Goal: Task Accomplishment & Management: Manage account settings

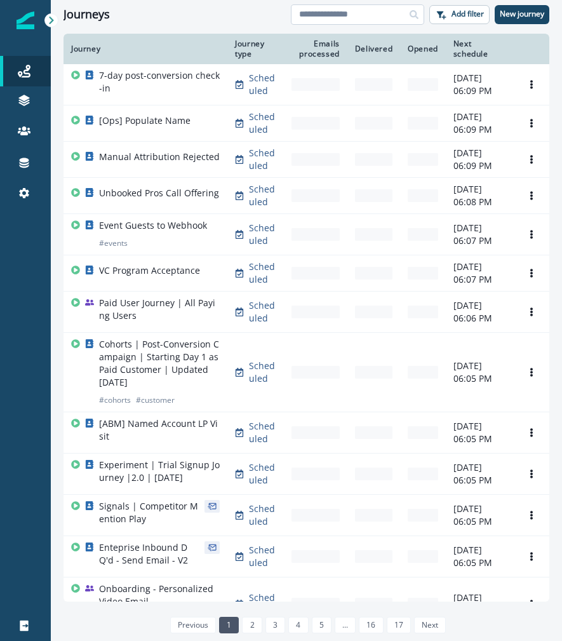
click at [344, 15] on input at bounding box center [357, 14] width 133 height 20
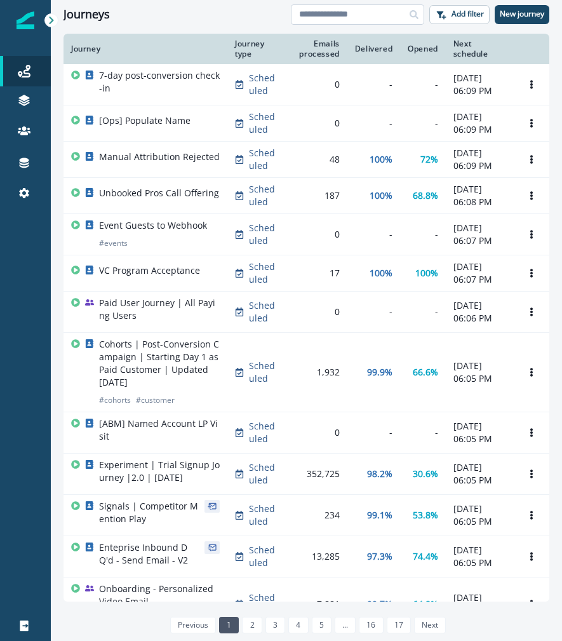
type input "*"
type input "**********"
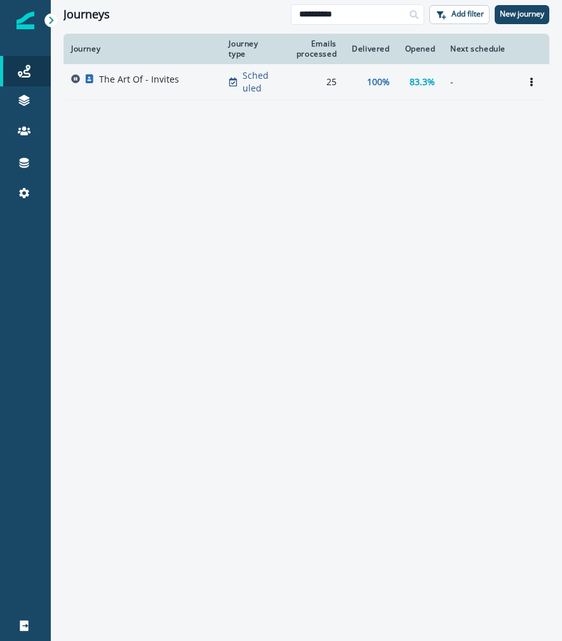
click at [149, 93] on td "The Art Of - Invites" at bounding box center [143, 82] width 158 height 36
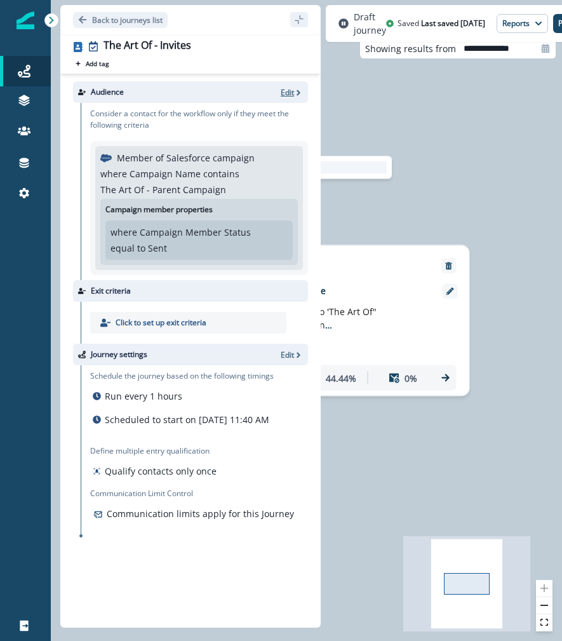
click at [285, 93] on p "Edit" at bounding box center [287, 92] width 13 height 11
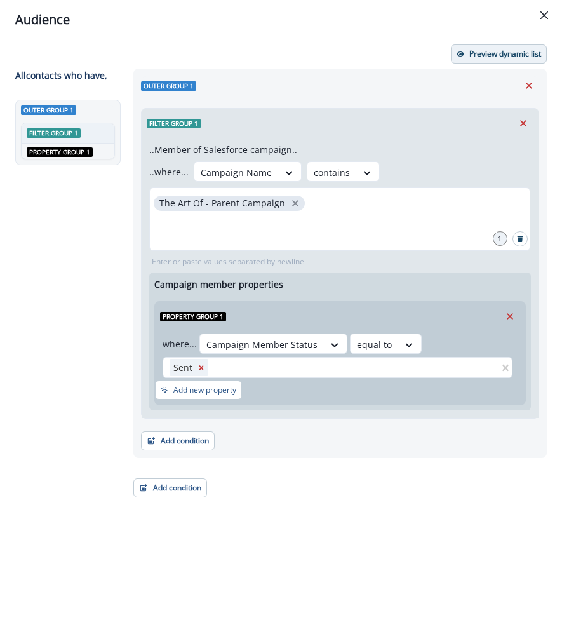
click at [458, 51] on icon "button" at bounding box center [461, 54] width 8 height 8
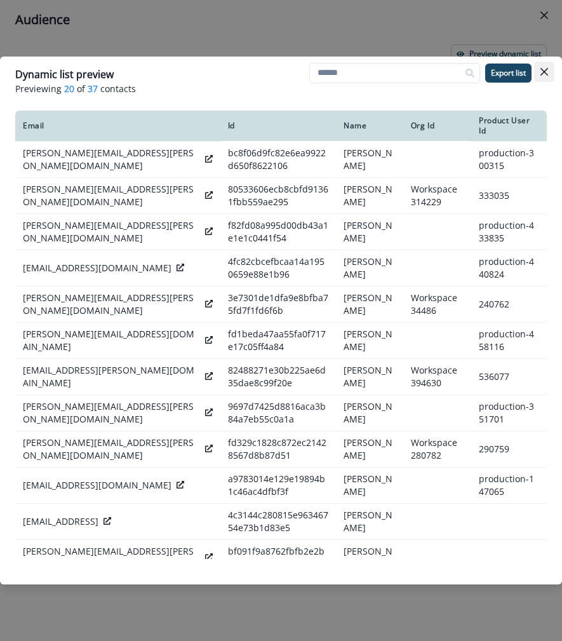
click at [492, 74] on icon "Close" at bounding box center [545, 72] width 8 height 8
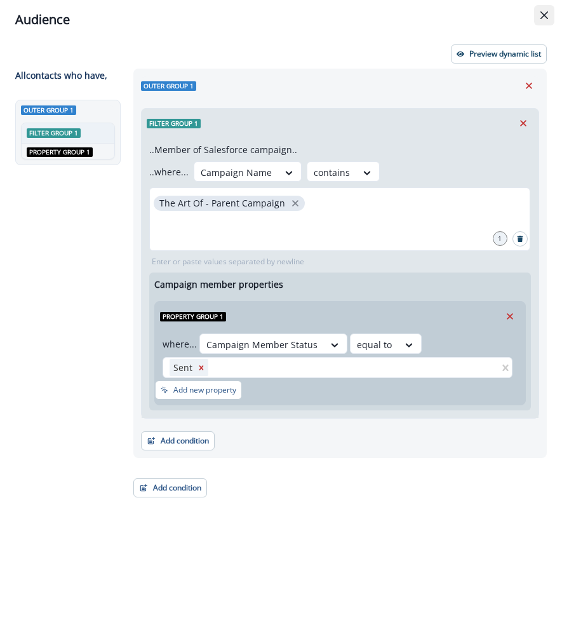
click at [492, 17] on icon "Close" at bounding box center [545, 15] width 8 height 8
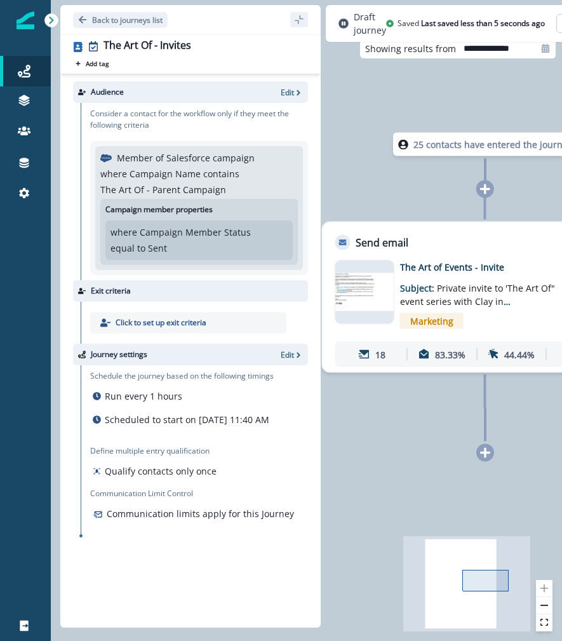
drag, startPoint x: 403, startPoint y: 203, endPoint x: 581, endPoint y: 180, distance: 180.1
click at [492, 180] on html "A newer version of Inflection.io is available. Refresh your page to load the la…" at bounding box center [281, 320] width 562 height 641
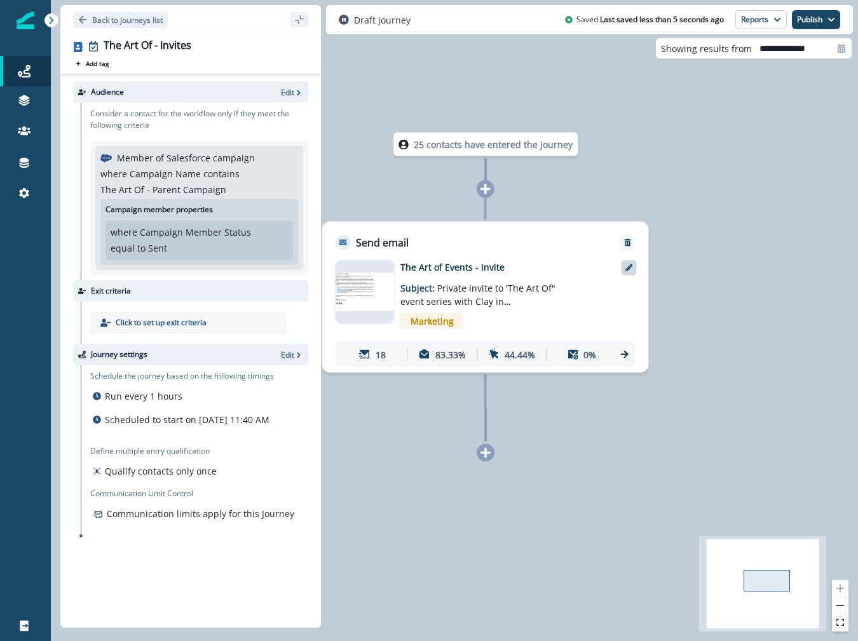
click at [492, 267] on icon at bounding box center [629, 268] width 8 height 8
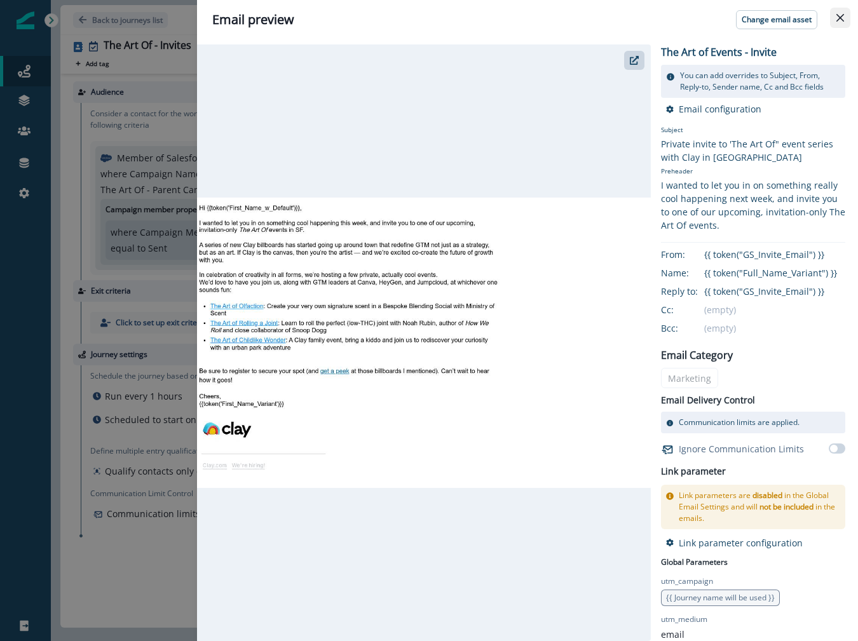
click at [492, 13] on button "Close" at bounding box center [840, 18] width 20 height 20
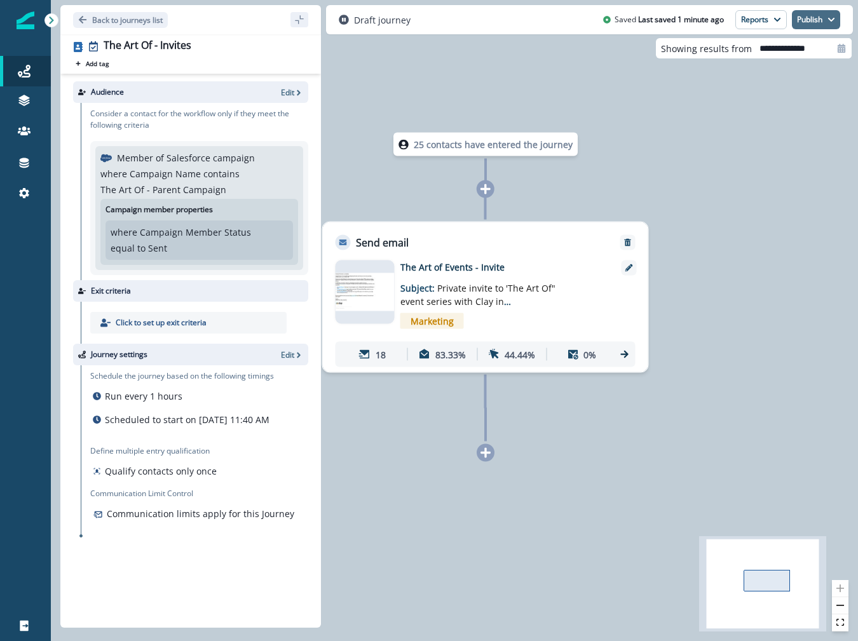
click at [492, 13] on button "Publish" at bounding box center [816, 19] width 48 height 19
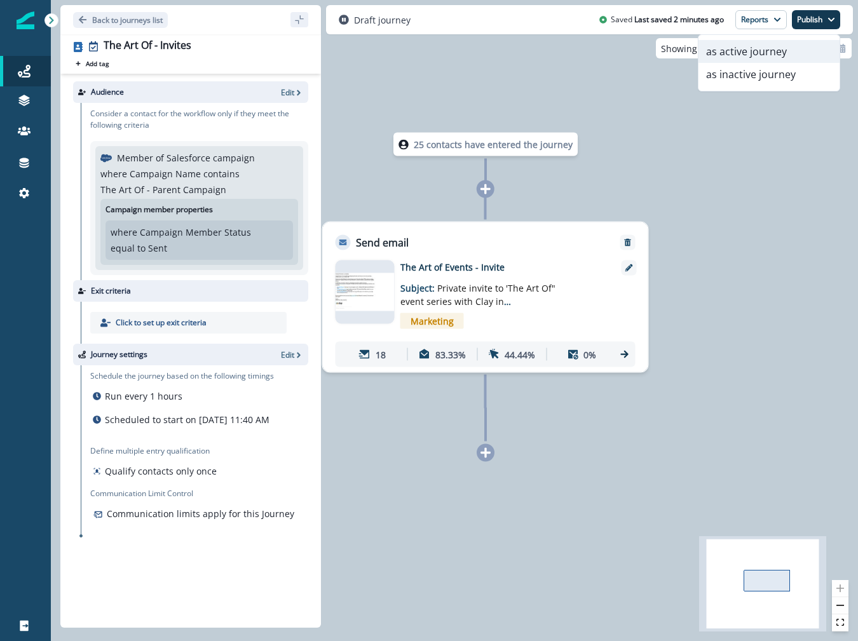
click at [492, 46] on button "as active journey" at bounding box center [768, 51] width 141 height 23
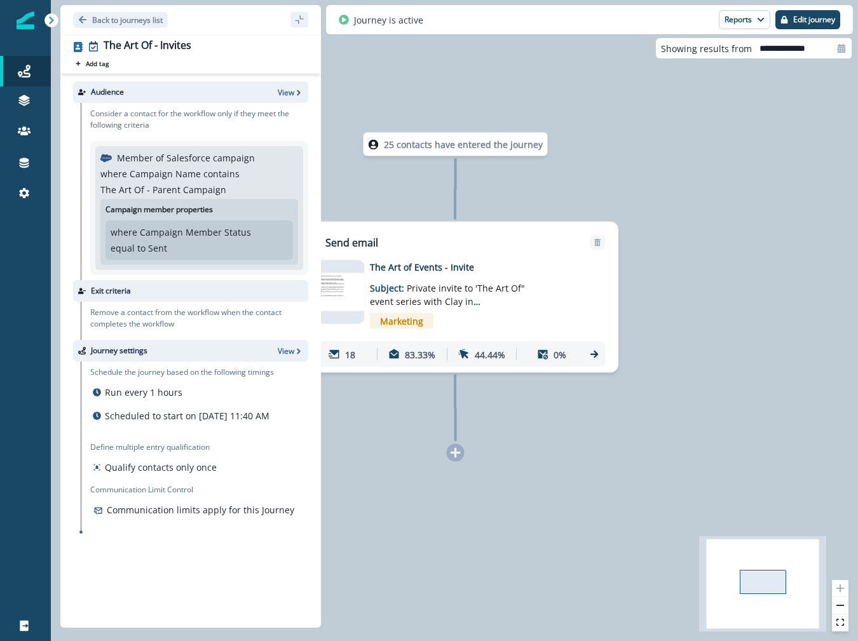
click at [492, 32] on div "Journey is active Reports Email Report Journey Member Report Edit journey" at bounding box center [589, 19] width 527 height 29
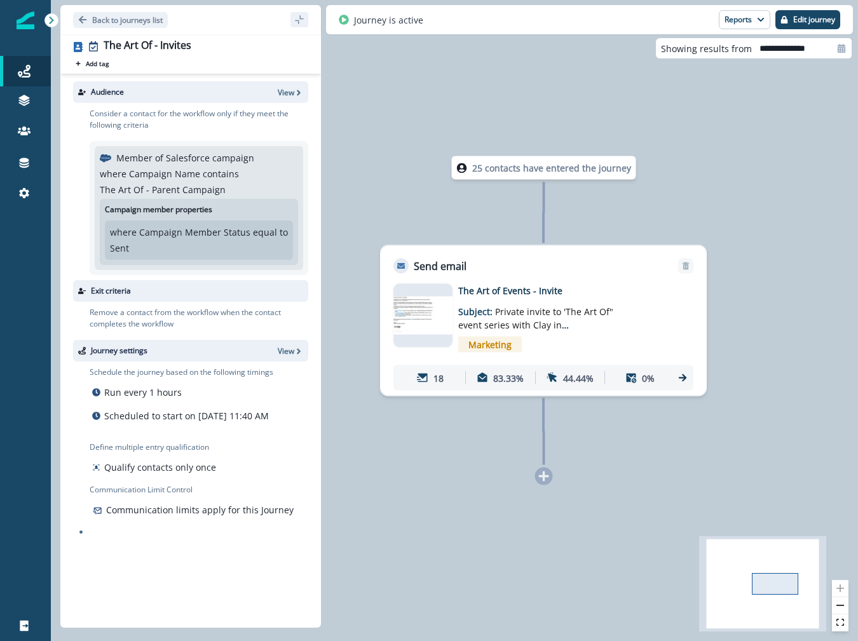
drag, startPoint x: 364, startPoint y: 200, endPoint x: 468, endPoint y: 200, distance: 103.6
click at [468, 200] on div "25 contacts have entered the journey Send email Email asset changed, journey re…" at bounding box center [454, 320] width 807 height 641
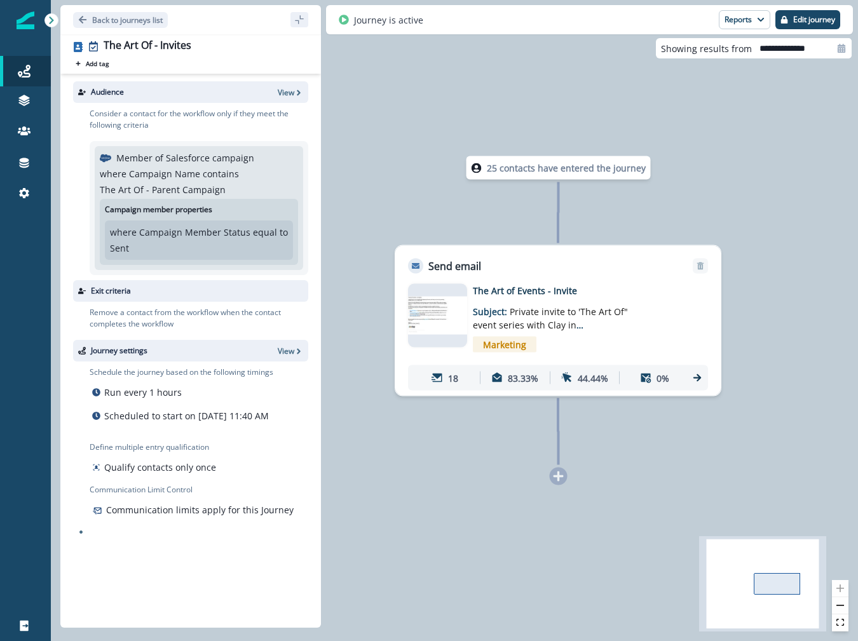
click at [499, 170] on p "25 contacts have entered the journey" at bounding box center [566, 167] width 159 height 13
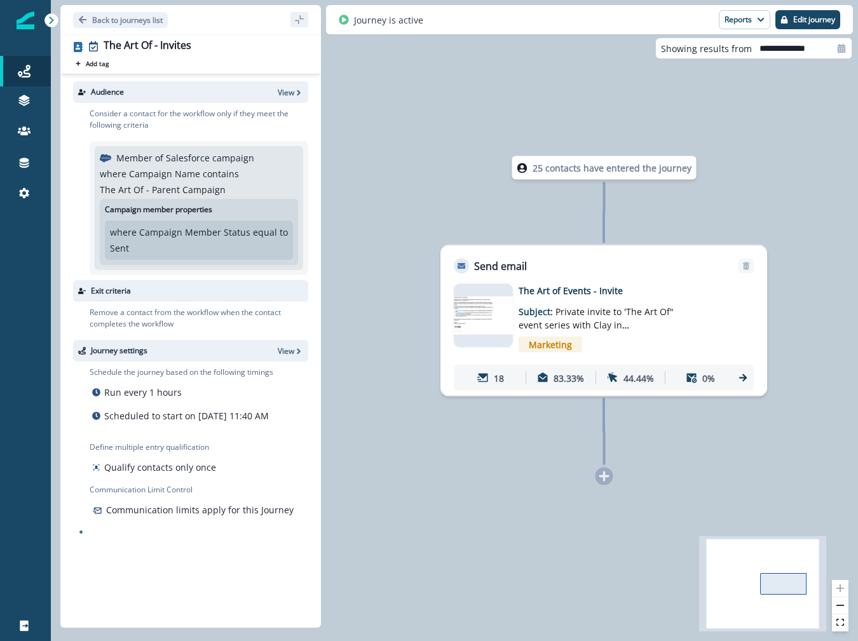
drag, startPoint x: 338, startPoint y: 224, endPoint x: 487, endPoint y: 224, distance: 149.3
click at [487, 224] on div "25 contacts have entered the journey Send email Email asset changed, journey re…" at bounding box center [454, 320] width 807 height 641
click at [778, 20] on button "Edit journey" at bounding box center [807, 19] width 65 height 19
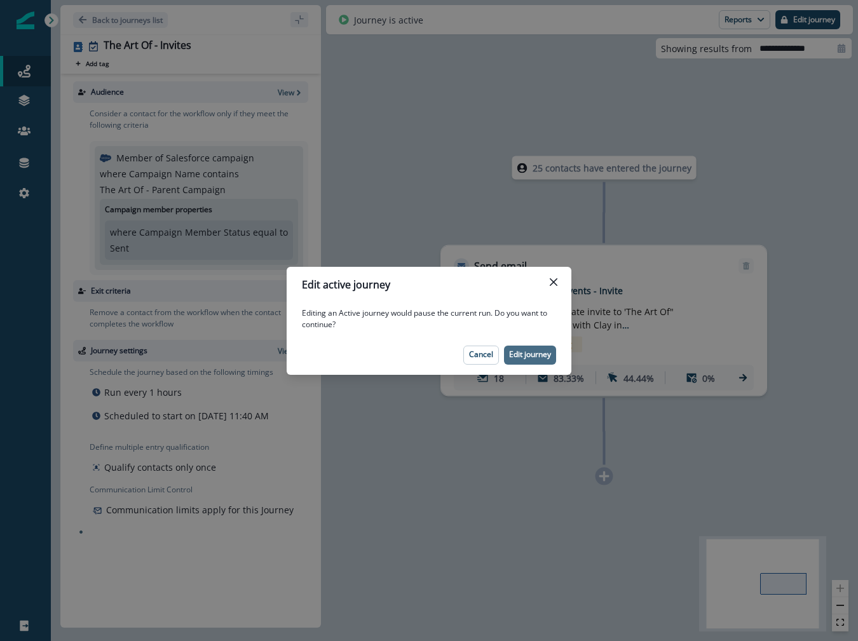
click at [530, 355] on p "Edit journey" at bounding box center [530, 354] width 42 height 9
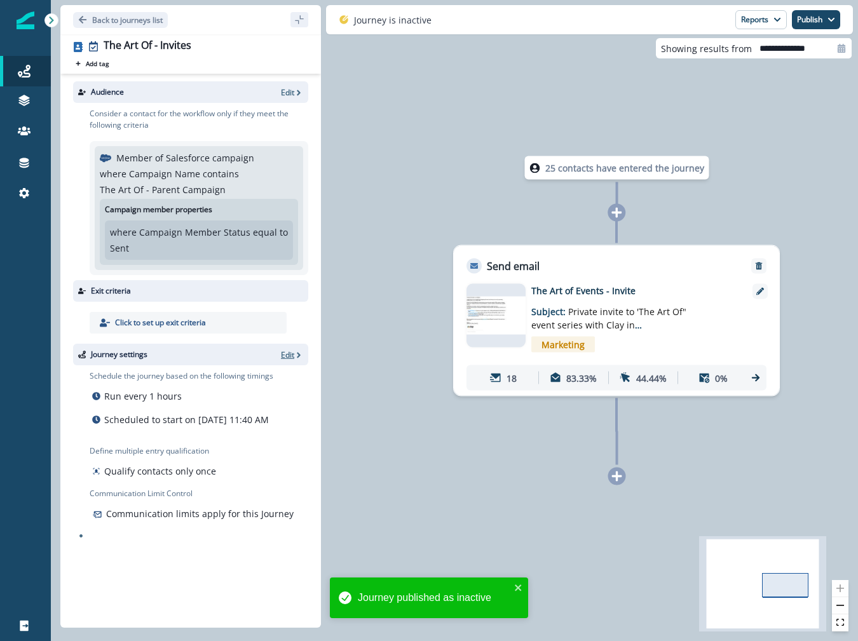
click at [292, 359] on p "Edit" at bounding box center [287, 354] width 13 height 11
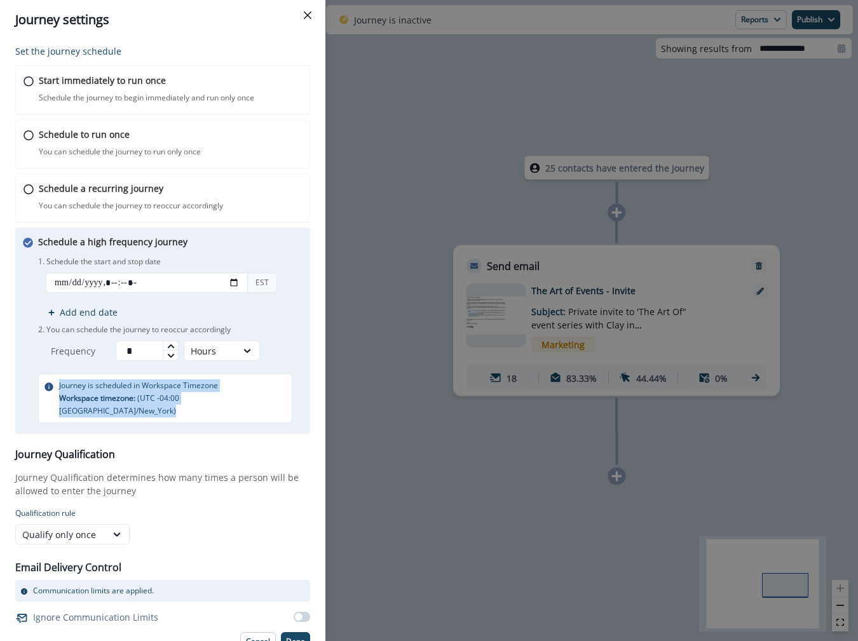
drag, startPoint x: 254, startPoint y: 400, endPoint x: 50, endPoint y: 386, distance: 204.4
click at [50, 386] on div "Journey is scheduled in Workspace Timezone Workspace timezone: ( UTC -04:00 Ame…" at bounding box center [165, 399] width 254 height 50
click at [309, 15] on icon "Close" at bounding box center [308, 15] width 8 height 8
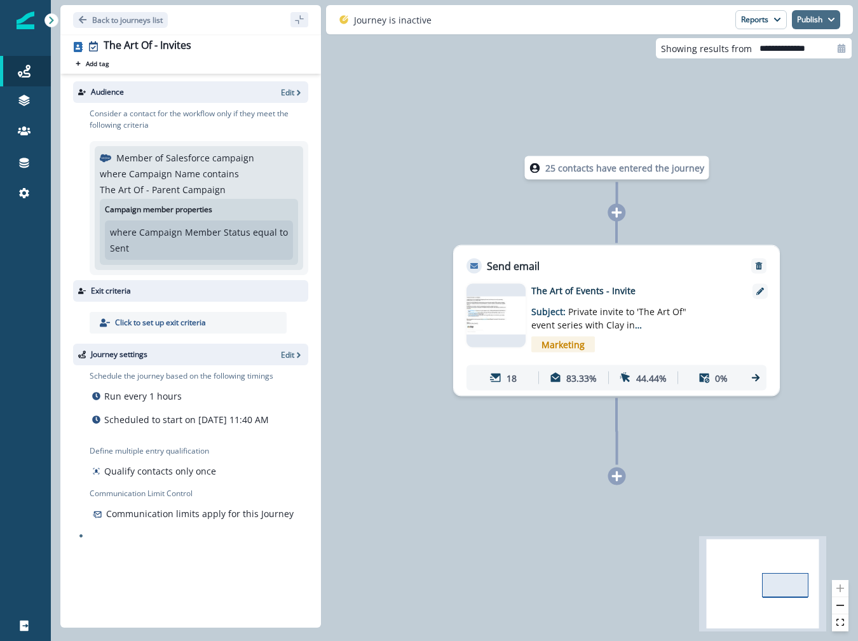
click at [819, 27] on button "Publish" at bounding box center [816, 19] width 48 height 19
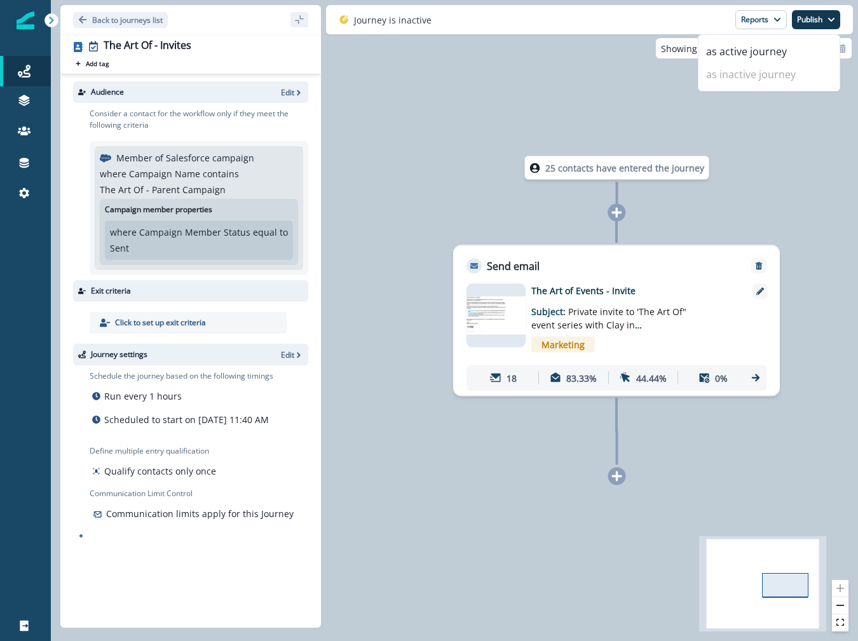
click at [647, 18] on div "Journey is inactive Reports Email Report Journey Member Report Publish as activ…" at bounding box center [589, 19] width 527 height 29
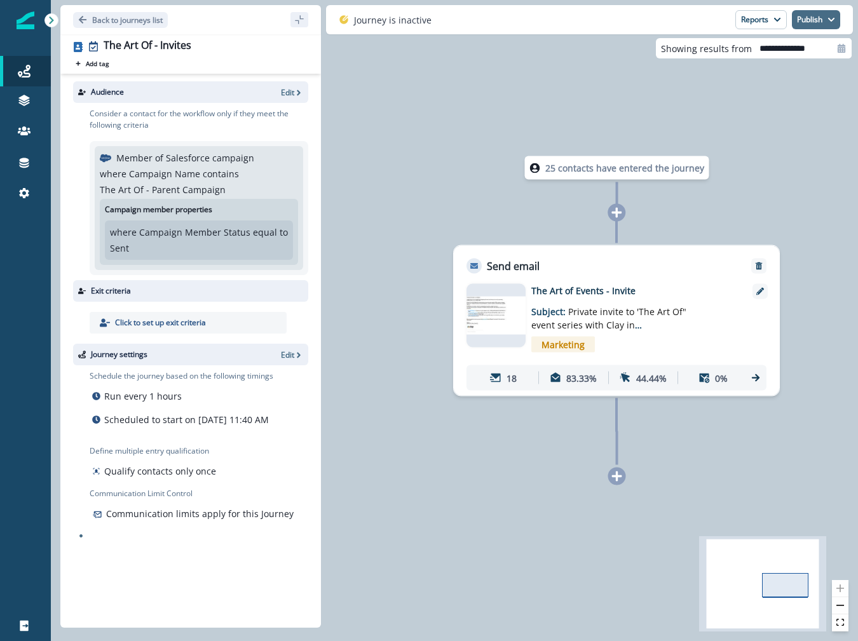
click at [803, 18] on button "Publish" at bounding box center [816, 19] width 48 height 19
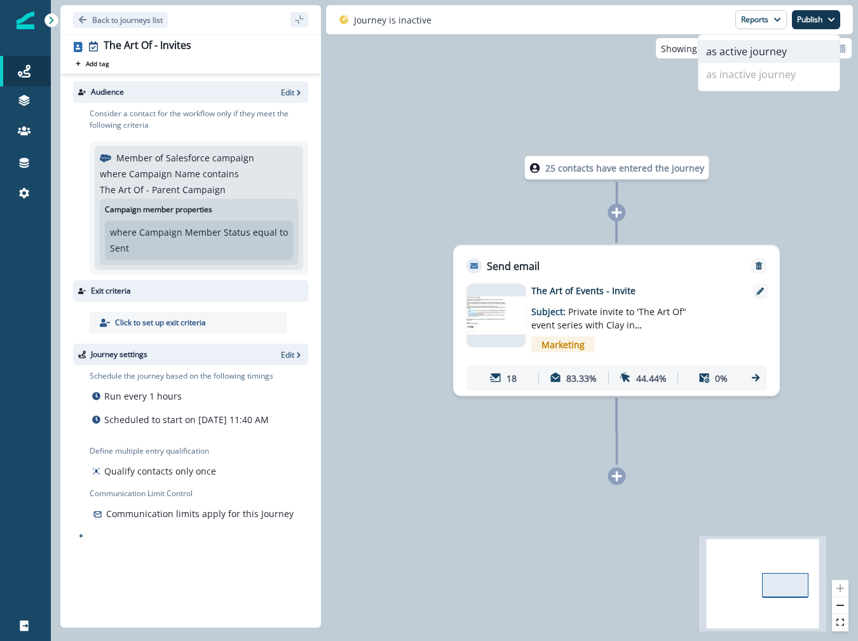
click at [775, 46] on button "as active journey" at bounding box center [768, 51] width 141 height 23
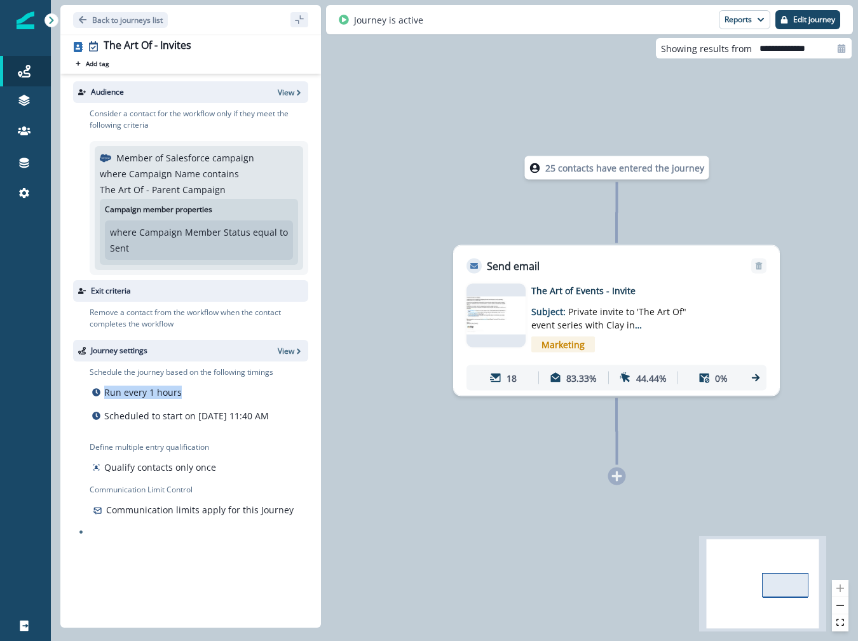
drag, startPoint x: 179, startPoint y: 391, endPoint x: 82, endPoint y: 391, distance: 97.2
click at [81, 391] on div "Schedule the journey based on the following timings Run every 1 hours Scheduled…" at bounding box center [194, 447] width 227 height 170
